Goal: Task Accomplishment & Management: Manage account settings

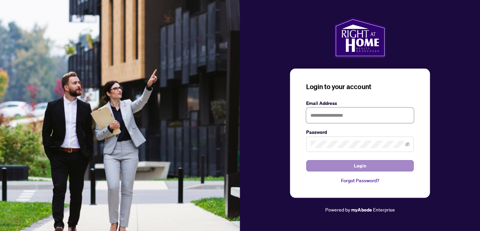
type input "**********"
click at [395, 164] on button "Login" at bounding box center [360, 165] width 108 height 11
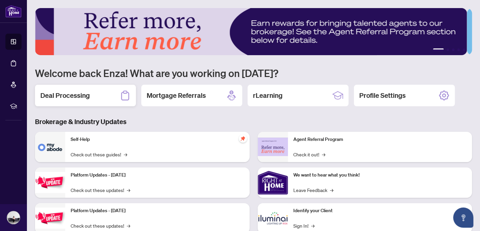
click at [66, 95] on h2 "Deal Processing" at bounding box center [64, 95] width 49 height 9
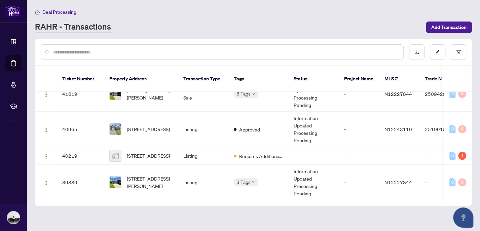
scroll to position [309, 0]
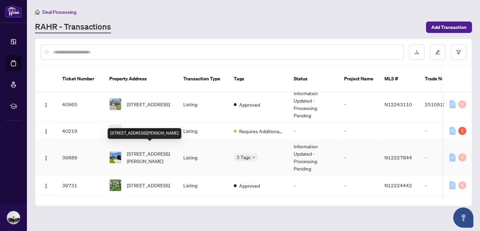
click at [141, 153] on span "[STREET_ADDRESS][PERSON_NAME]" at bounding box center [150, 157] width 46 height 15
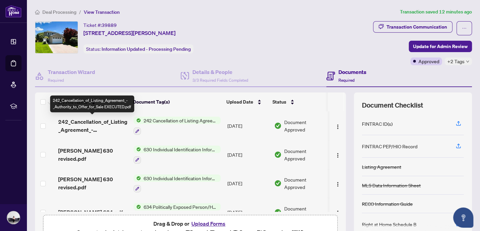
click at [93, 123] on span "242_Cancellation_of_Listing_Agreement_-_Authority_to_Offer_for_Sale EXECUTED.pdf" at bounding box center [93, 126] width 70 height 16
